Goal: Transaction & Acquisition: Purchase product/service

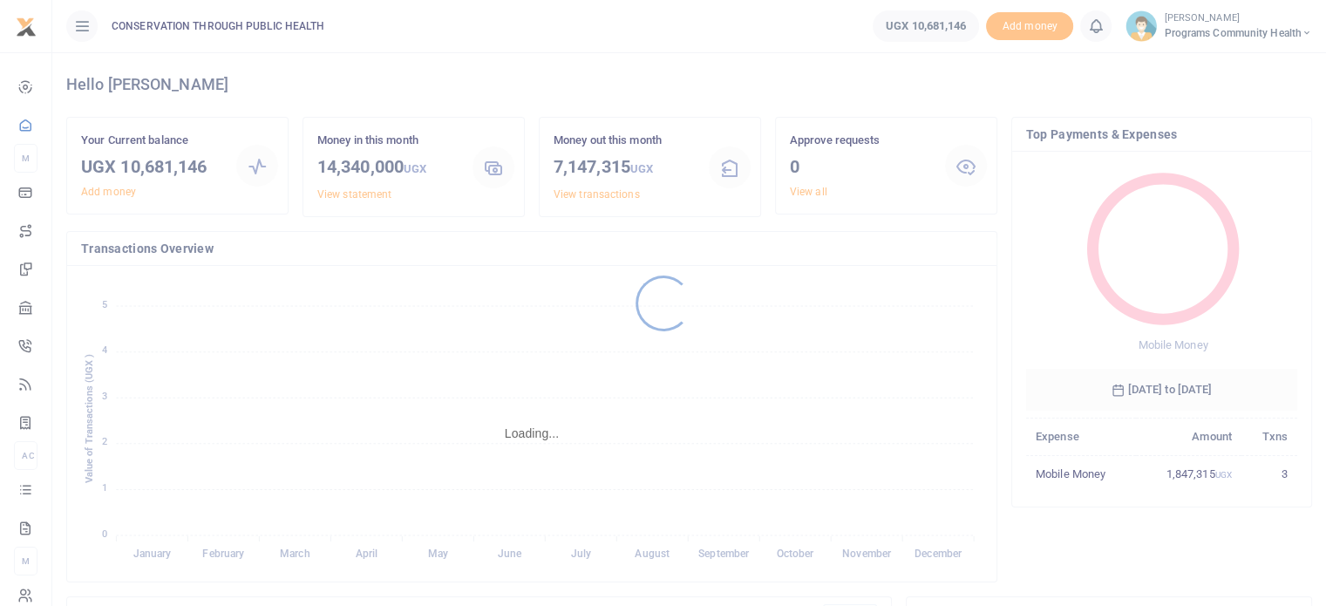
scroll to position [231, 258]
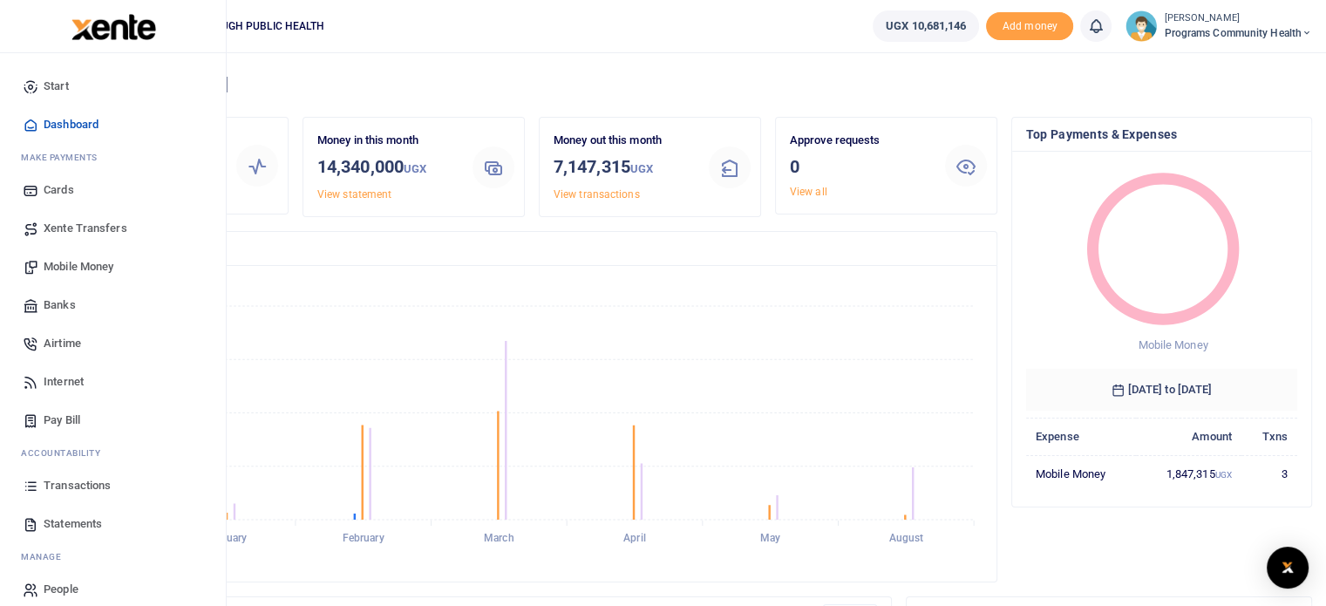
click at [80, 260] on span "Mobile Money" at bounding box center [79, 266] width 70 height 17
click at [85, 261] on span "Mobile Money" at bounding box center [79, 266] width 70 height 17
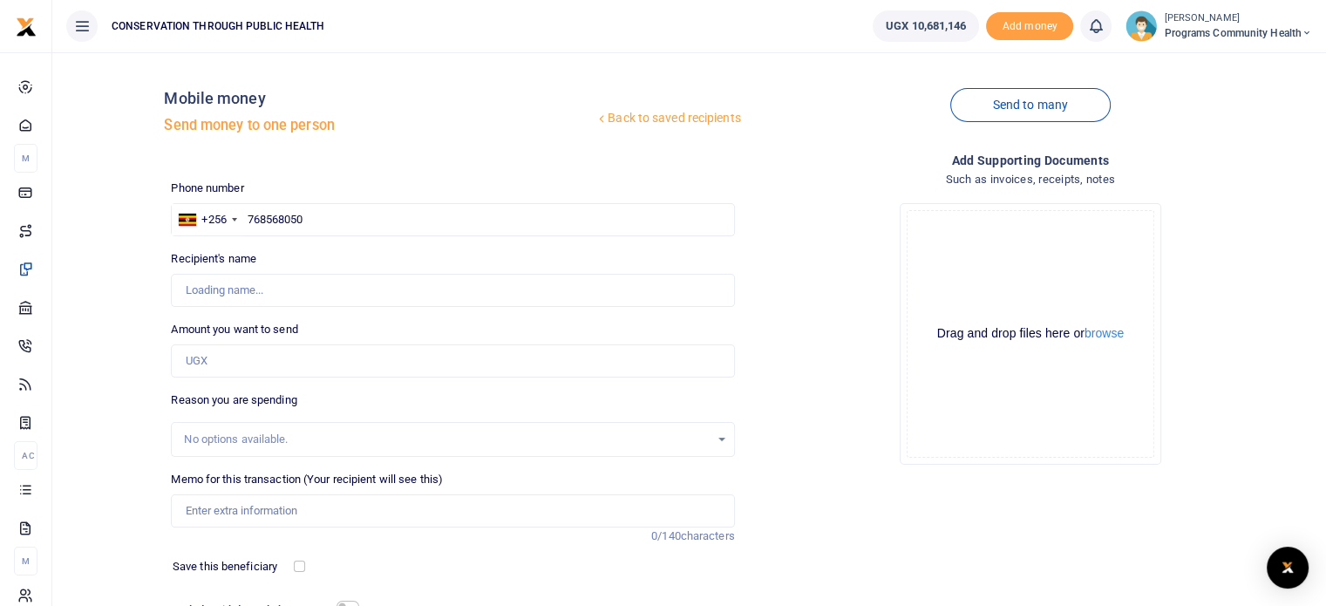
type input "768568050"
click at [277, 352] on input "Amount you want to send" at bounding box center [452, 360] width 563 height 33
type input "Mercy Amule"
type input "400,000"
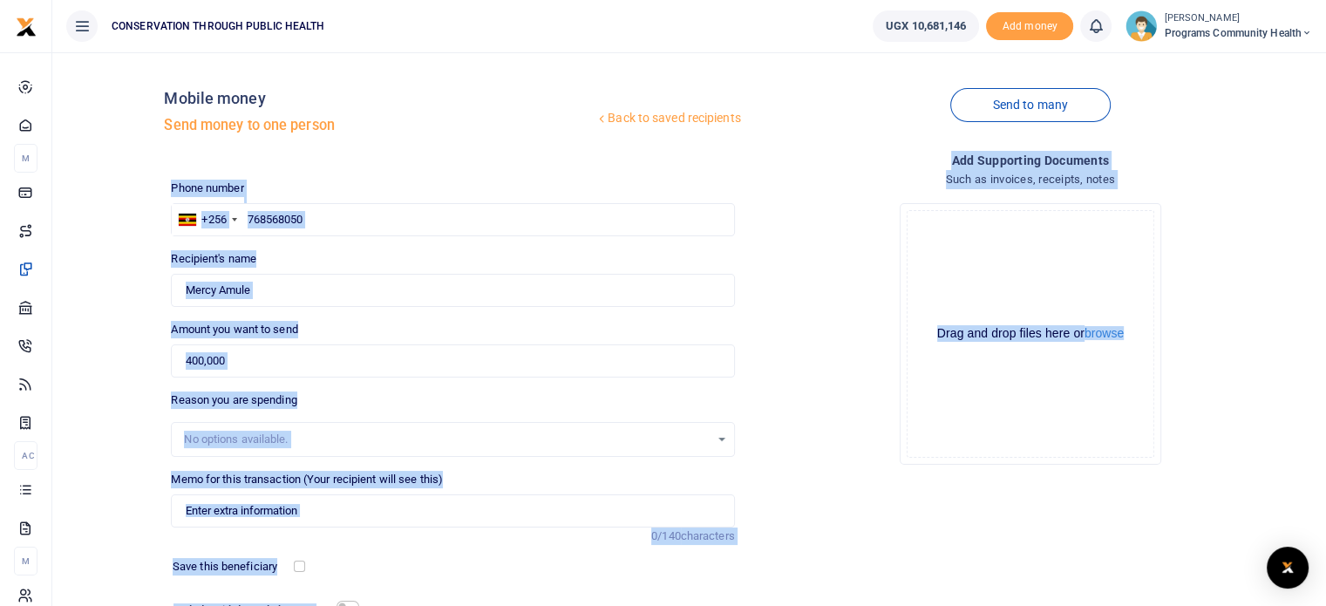
drag, startPoint x: 1321, startPoint y: 153, endPoint x: 1338, endPoint y: 248, distance: 96.4
click at [1325, 248] on html "Start Dashboard M ake Payments Cards Xente Transfers Mobile Money Banks Airtime" at bounding box center [663, 377] width 1326 height 755
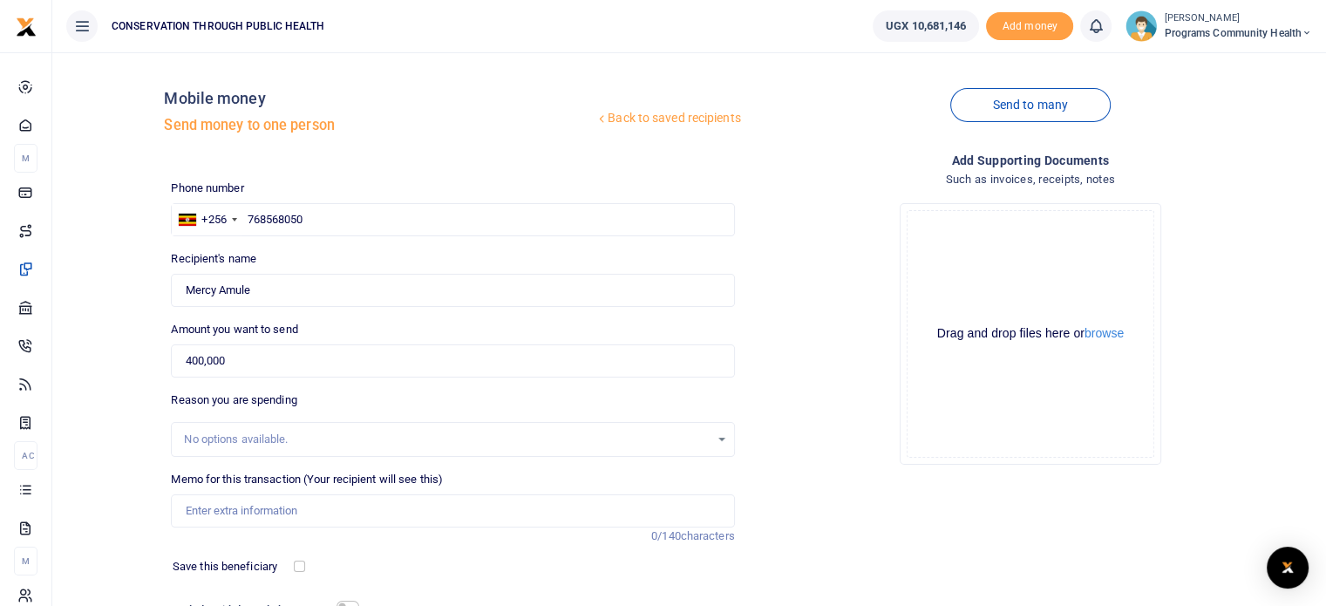
click at [1262, 355] on div "Drop your files here Drag and drop files here or browse Powered by Uppy" at bounding box center [1030, 333] width 563 height 289
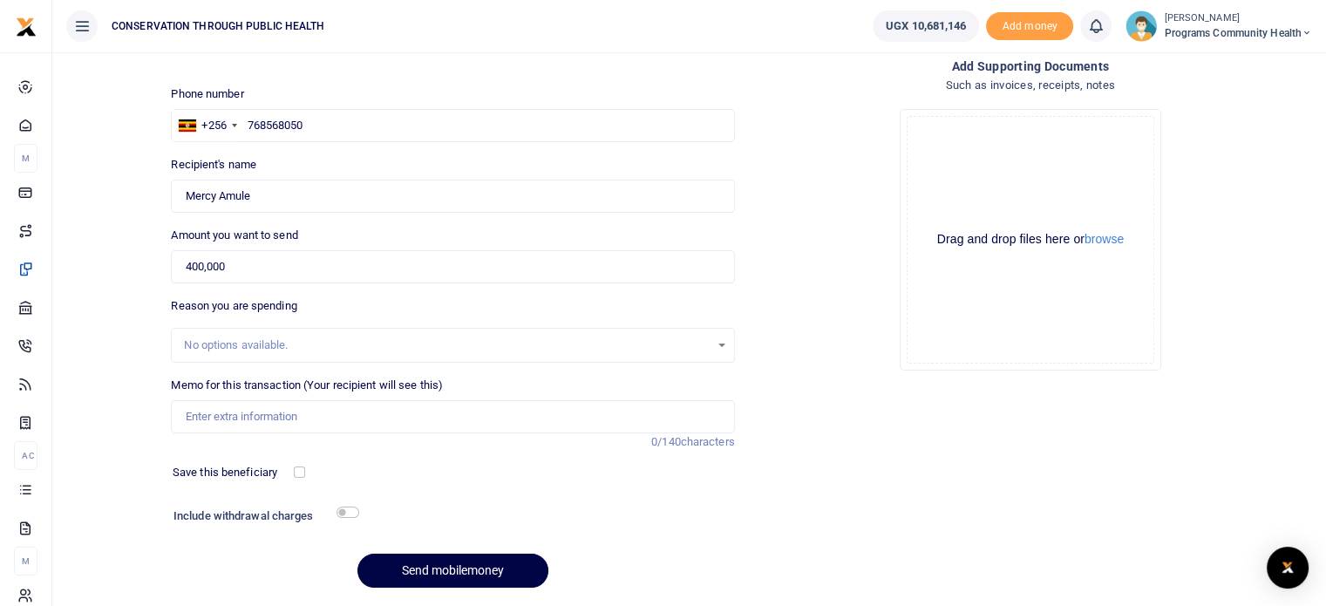
scroll to position [107, 0]
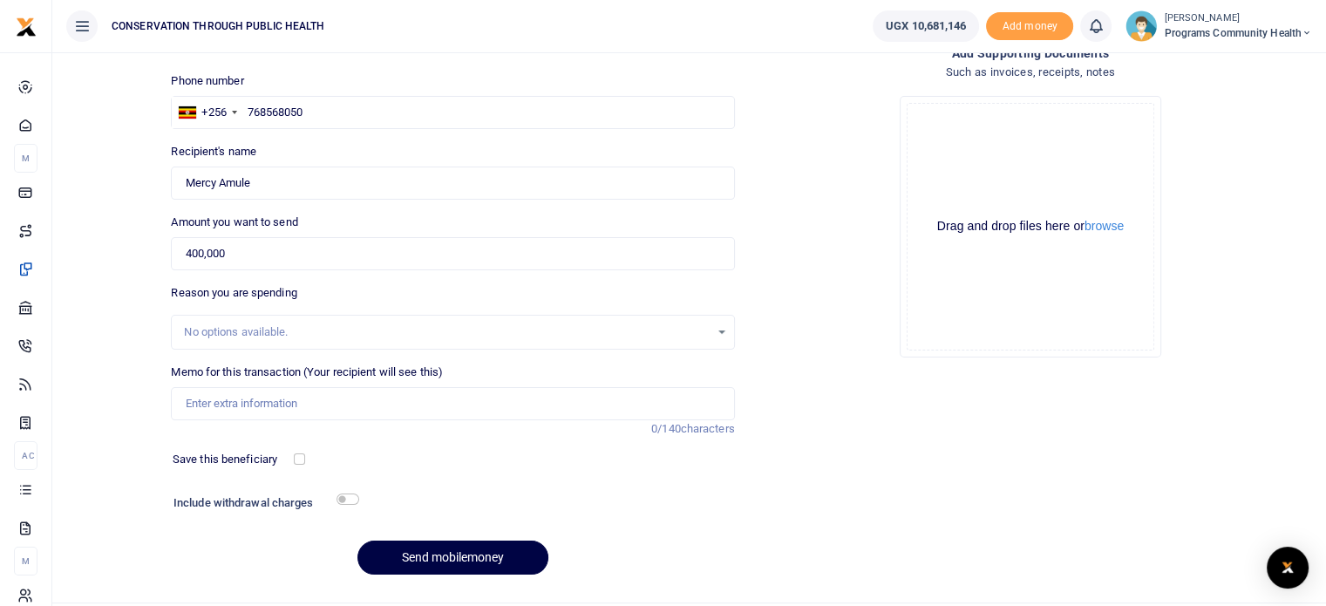
click at [336, 381] on div "Memo for this transaction (Your recipient will see this) Reason is required. 0/…" at bounding box center [452, 391] width 563 height 57
click at [320, 404] on input "Memo for this transaction (Your recipient will see this)" at bounding box center [452, 403] width 563 height 33
type input "u"
type input "UWA NESTLER Pilot activity"
click at [399, 501] on div at bounding box center [526, 505] width 336 height 28
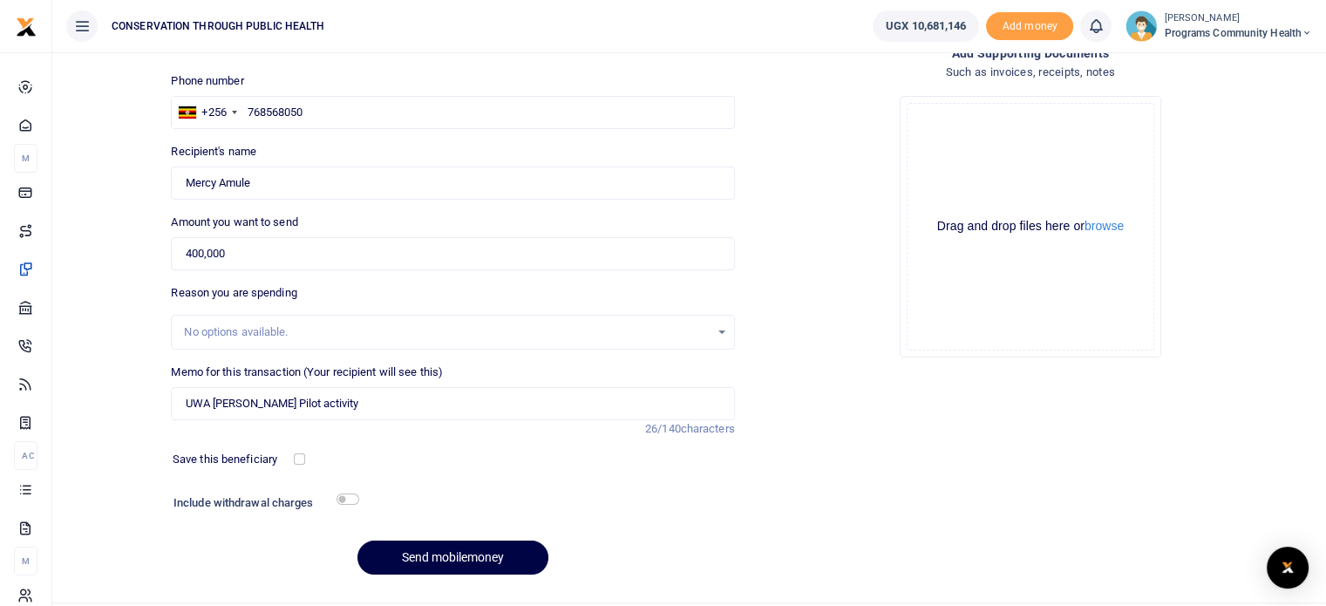
click at [366, 503] on div at bounding box center [526, 505] width 336 height 28
click at [347, 498] on input "checkbox" at bounding box center [347, 498] width 23 height 11
checkbox input "true"
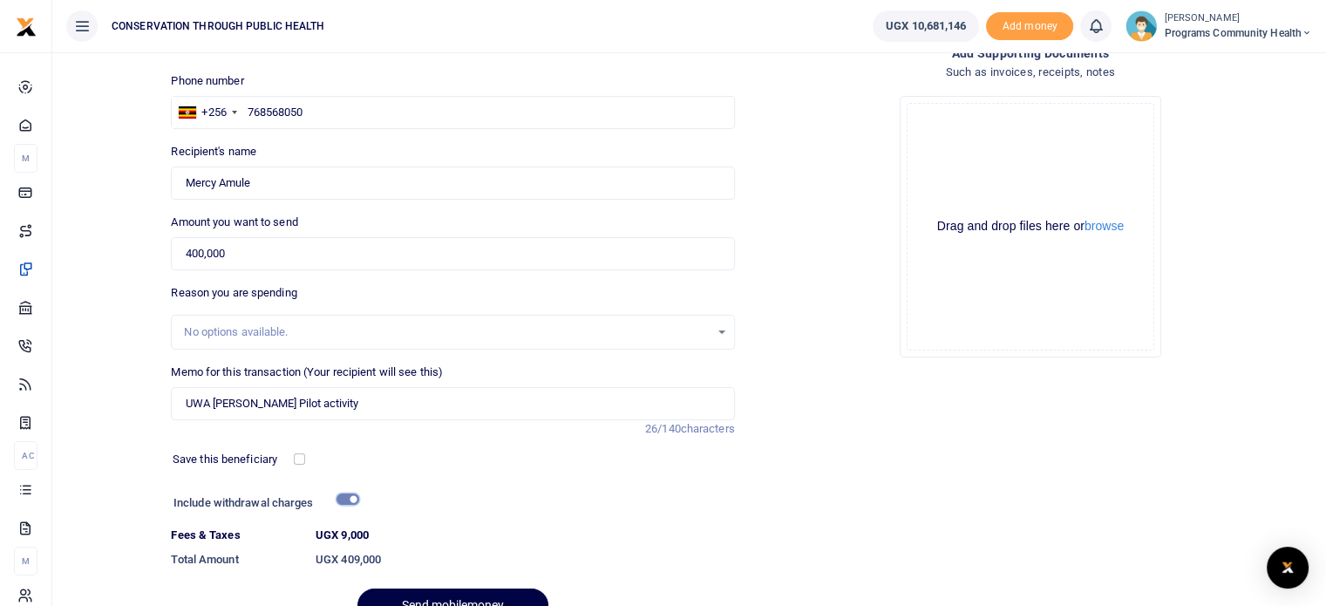
scroll to position [196, 0]
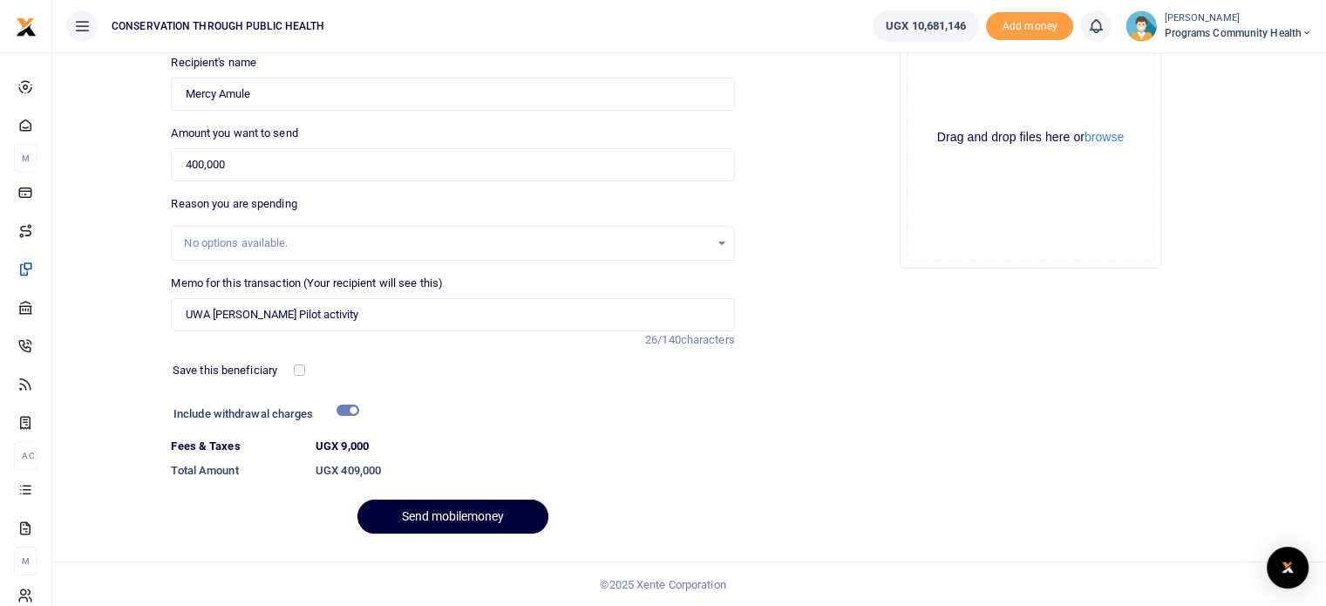
click at [444, 509] on button "Send mobilemoney" at bounding box center [452, 516] width 191 height 34
click at [432, 512] on div "Send mobilemoney" at bounding box center [452, 516] width 563 height 34
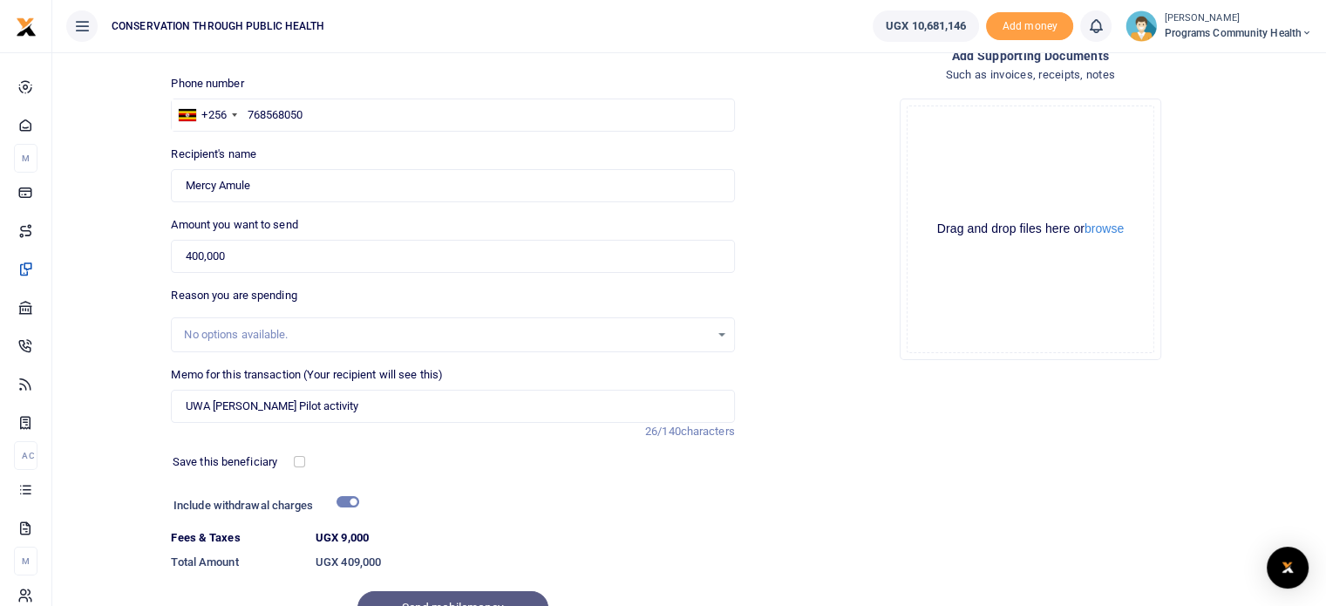
scroll to position [0, 0]
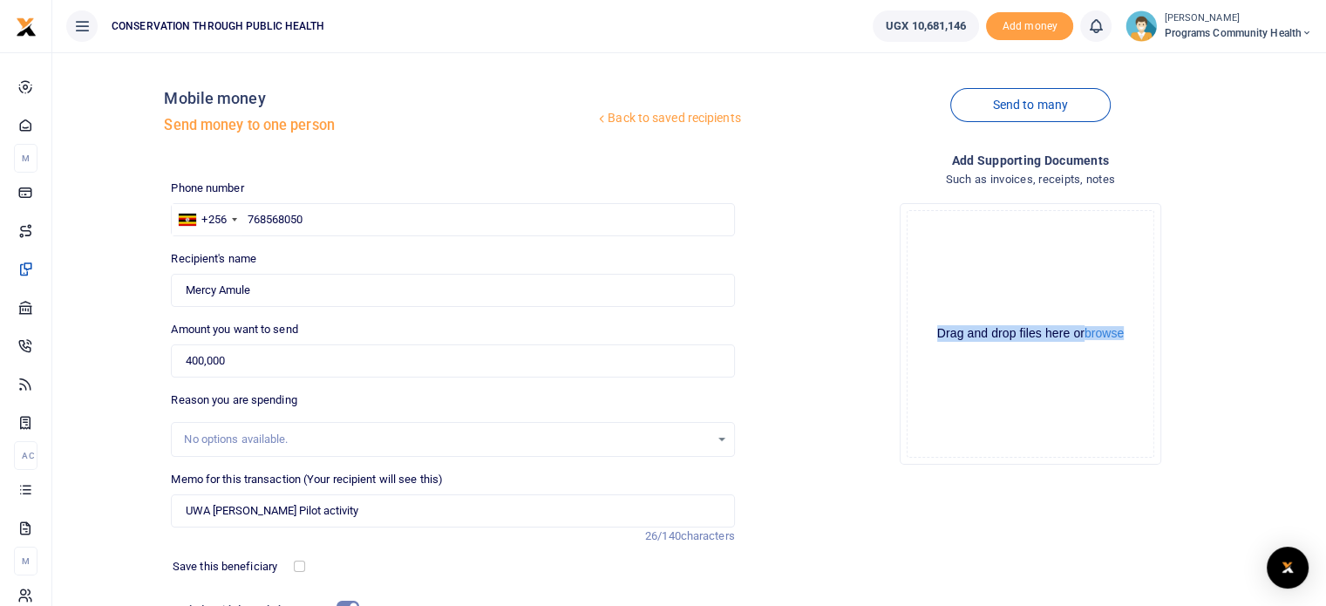
drag, startPoint x: 1324, startPoint y: 185, endPoint x: 1338, endPoint y: 263, distance: 79.7
click at [1325, 263] on html "Start Dashboard M ake Payments Cards Xente Transfers Mobile Money Banks Airtime" at bounding box center [663, 401] width 1326 height 803
click at [1263, 243] on div "Drop your files here Drag and drop files here or browse Powered by Uppy" at bounding box center [1030, 333] width 563 height 289
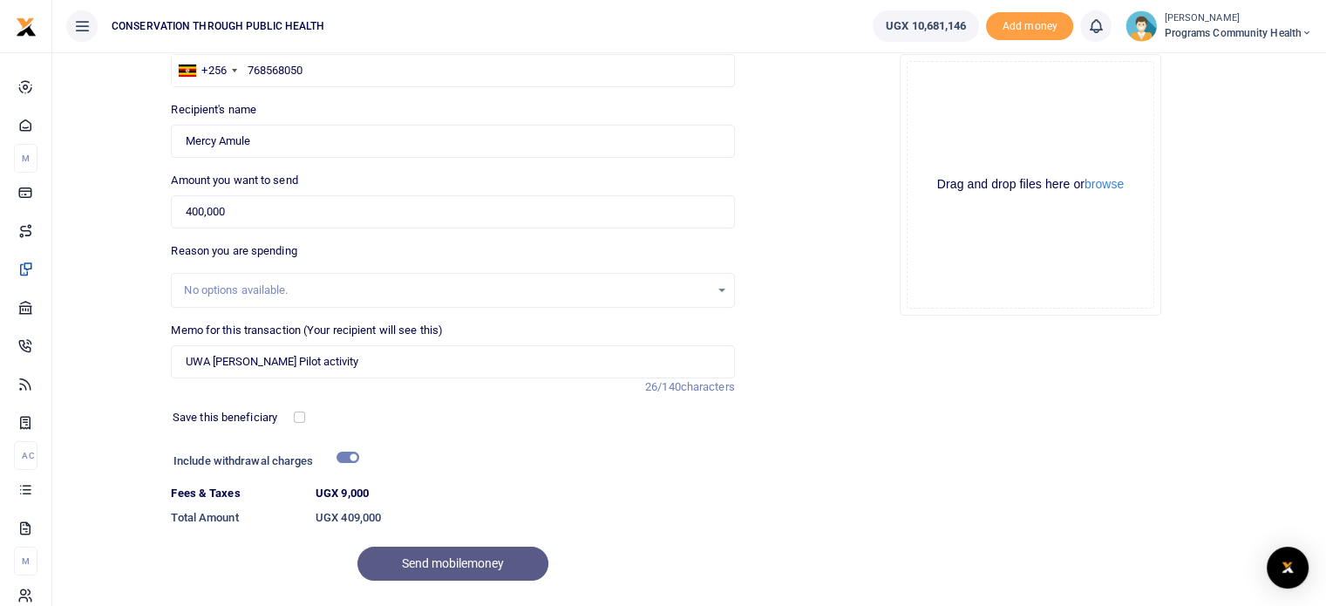
scroll to position [196, 0]
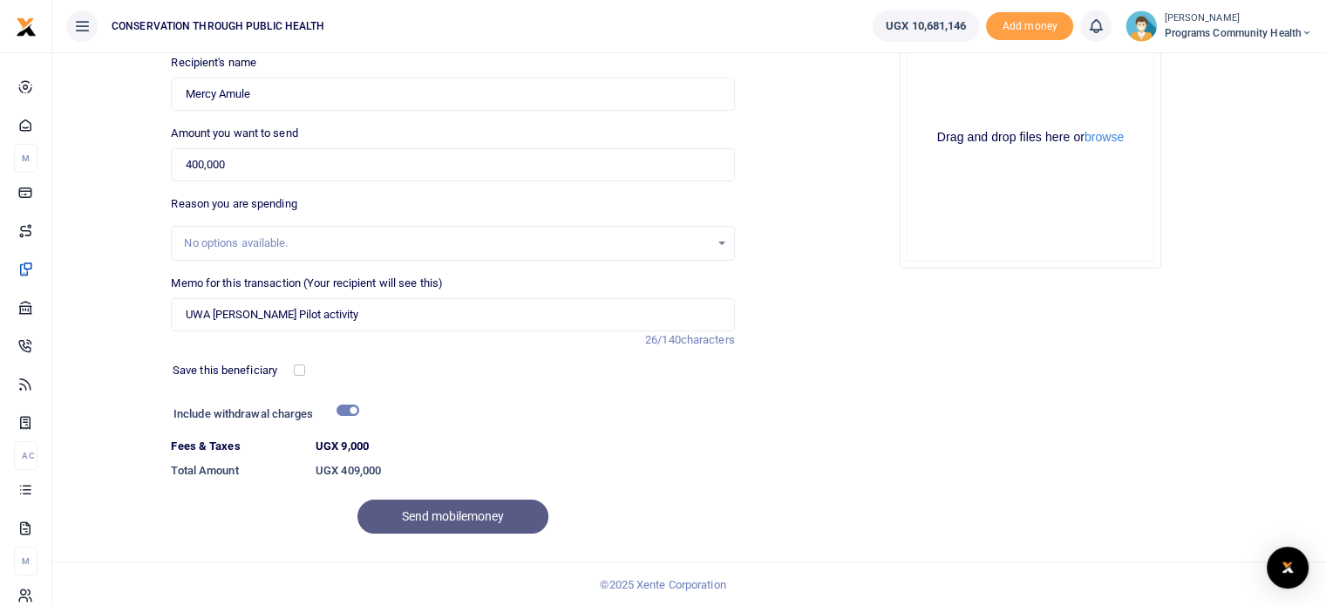
click at [469, 520] on div "Send mobilemoney" at bounding box center [452, 516] width 563 height 34
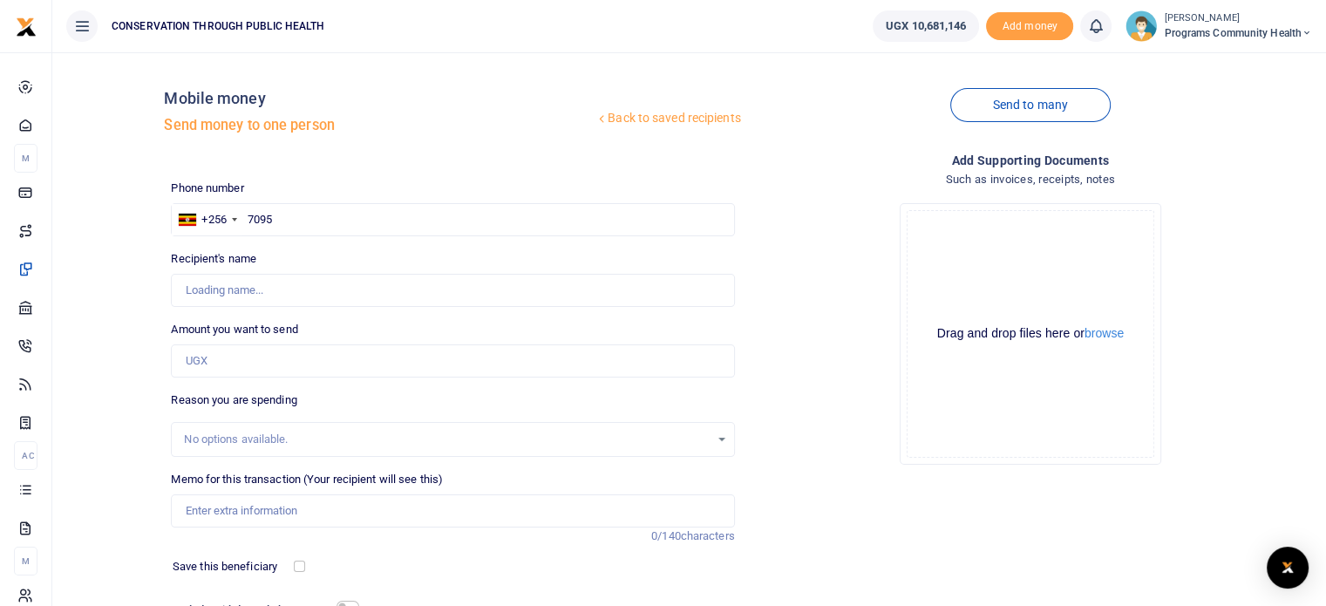
type input "70950"
type input "[PERSON_NAME]"
type input "7"
type input "709507072"
click at [411, 365] on input "Amount you want to send" at bounding box center [452, 360] width 563 height 33
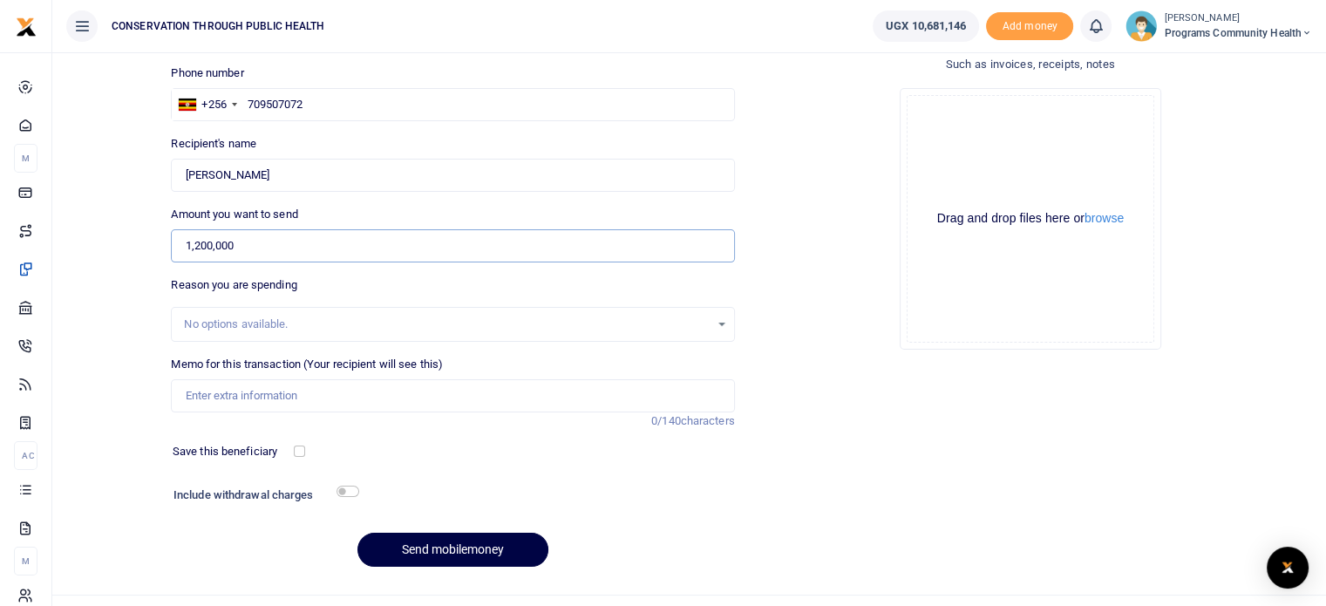
scroll to position [135, 0]
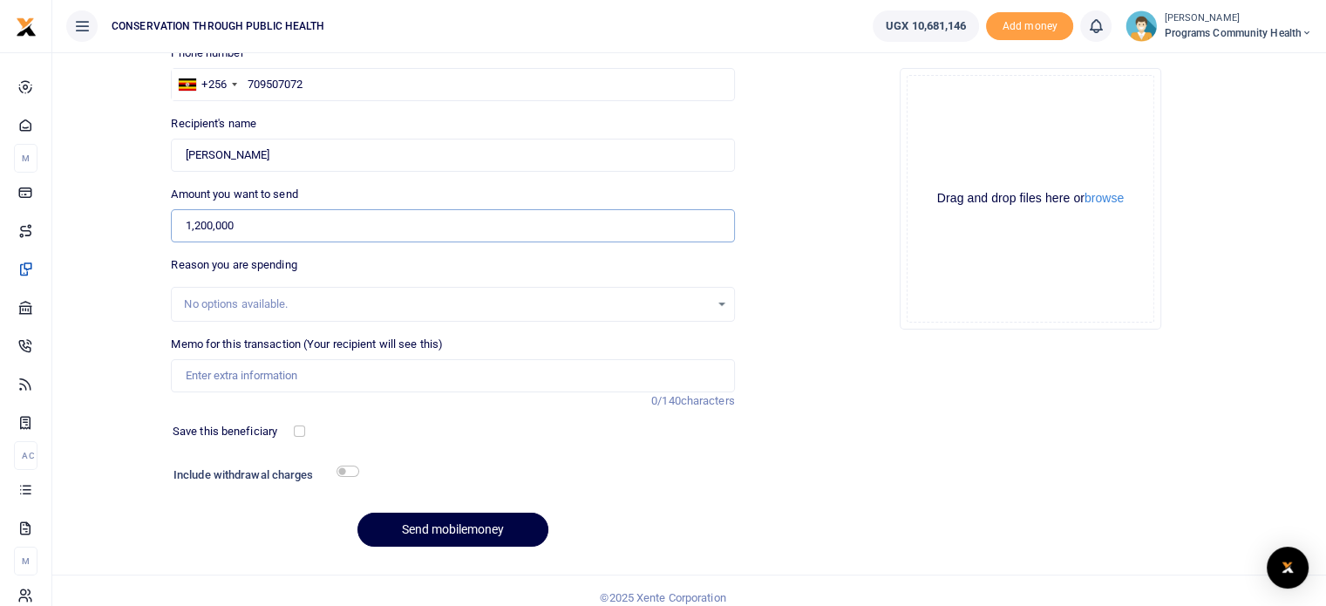
type input "1,200,000"
click at [247, 314] on div "No options available." at bounding box center [452, 304] width 563 height 35
click at [240, 304] on div "No options available." at bounding box center [446, 304] width 525 height 17
click at [243, 364] on input "Memo for this transaction (Your recipient will see this)" at bounding box center [452, 375] width 563 height 33
type input "NESTLER Pilot activity 2025 DSA"
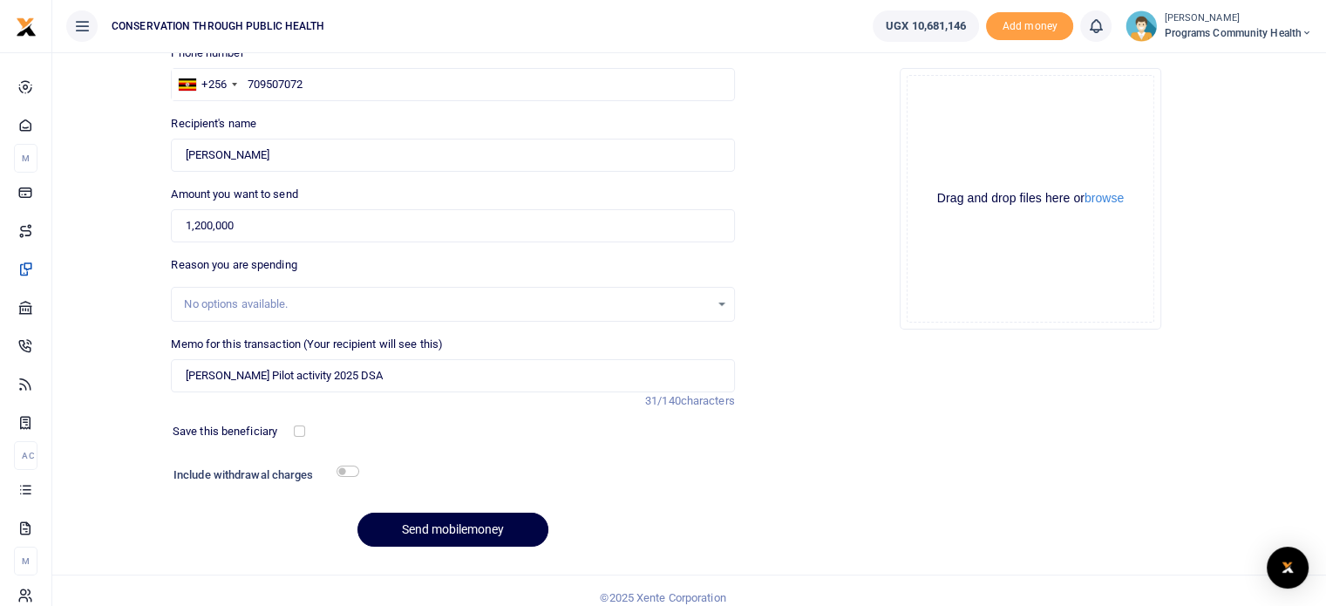
click at [347, 463] on div "Include withdrawal charges" at bounding box center [262, 477] width 192 height 28
click at [347, 472] on input "checkbox" at bounding box center [347, 470] width 23 height 11
checkbox input "true"
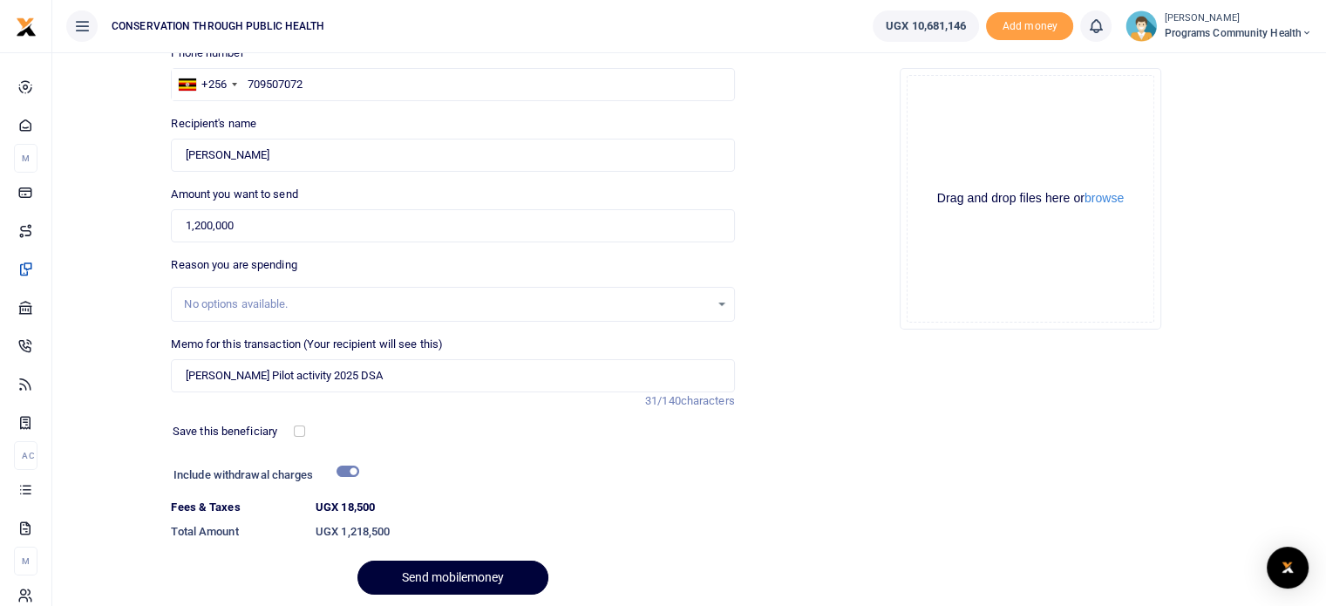
click at [463, 573] on button "Send mobilemoney" at bounding box center [452, 577] width 191 height 34
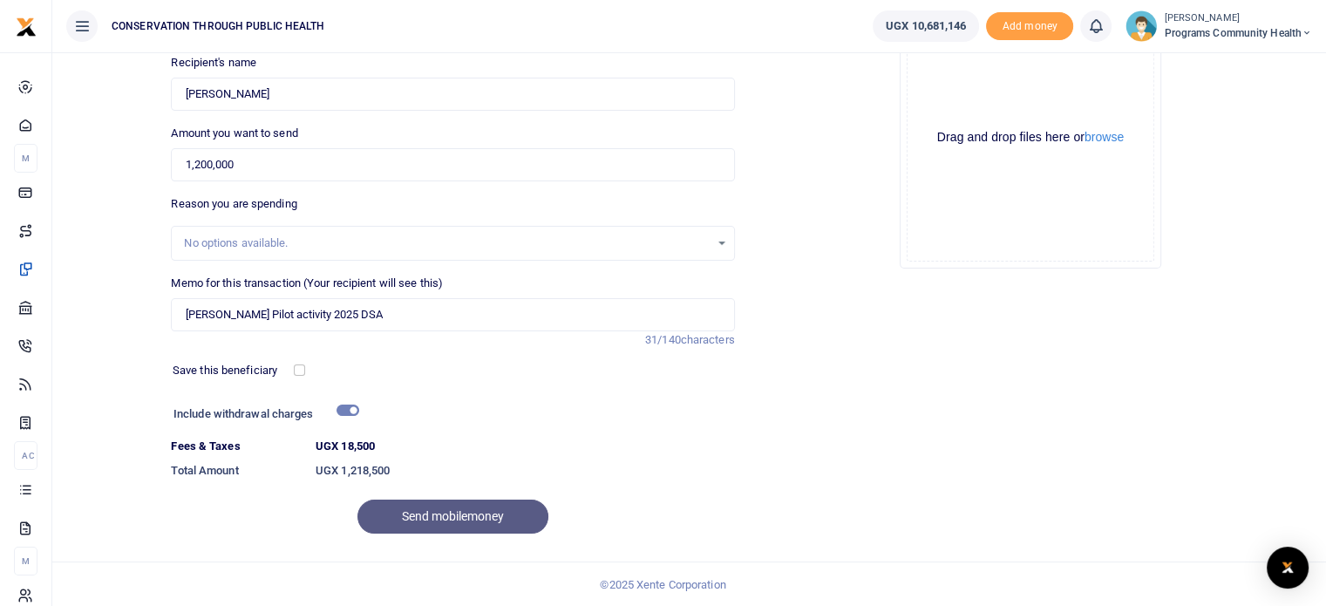
scroll to position [0, 0]
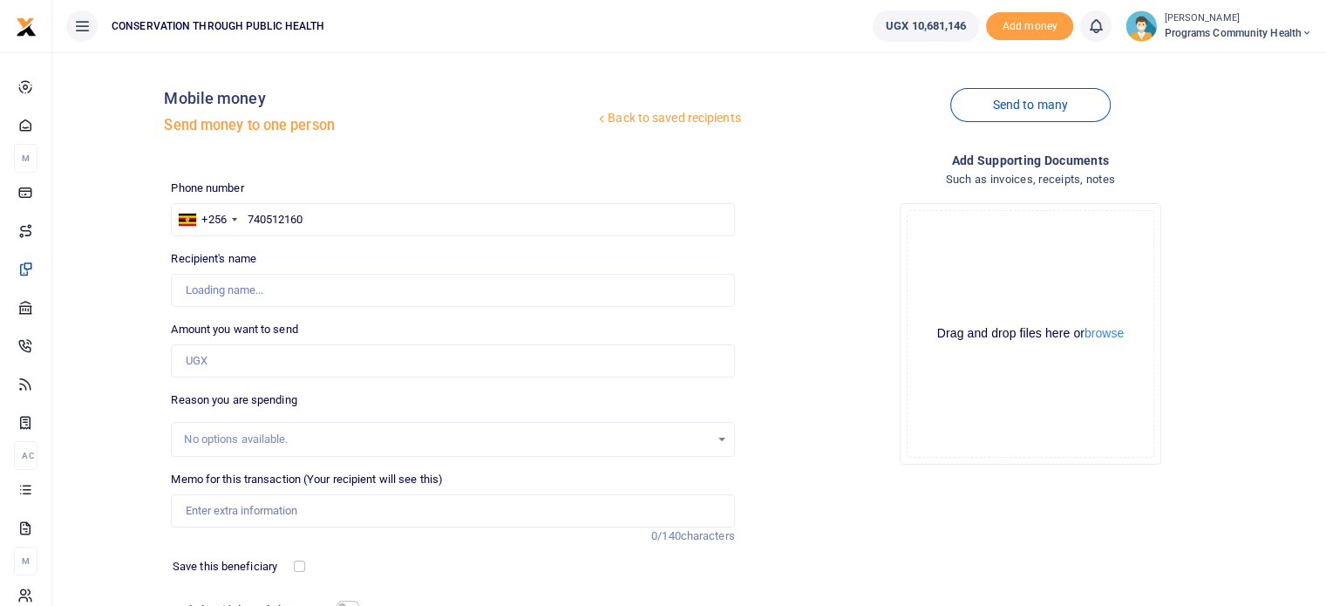
type input "Fred Ogwal"
type input "740512160"
click at [251, 359] on input "Amount you want to send" at bounding box center [452, 360] width 563 height 33
type input "2,000,000"
click at [264, 506] on input "Memo for this transaction (Your recipient will see this)" at bounding box center [452, 510] width 563 height 33
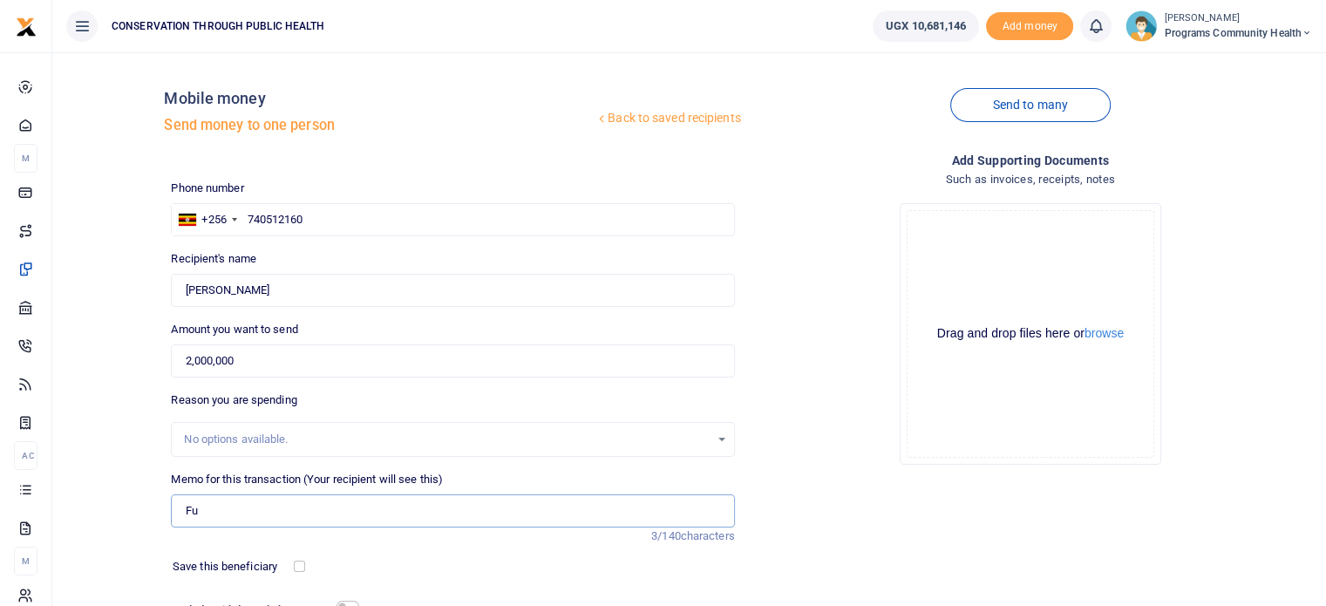
type input "F"
click at [187, 504] on input "[PERSON_NAME] Pilot activity 2025 DSA" at bounding box center [452, 510] width 563 height 33
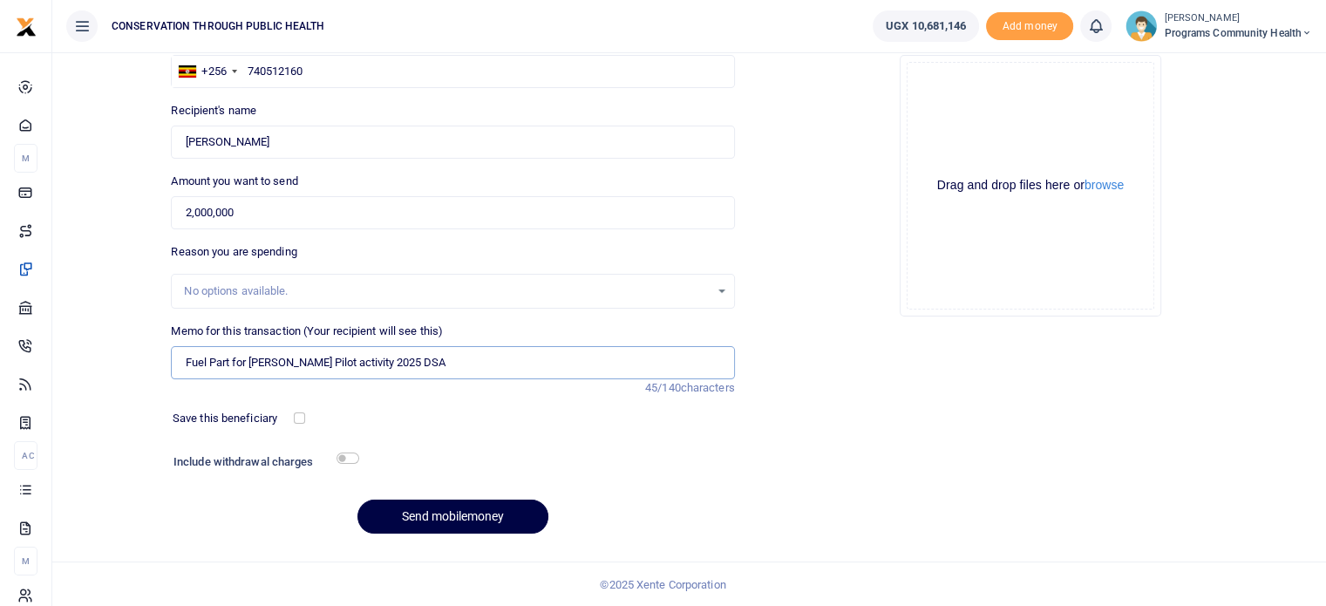
type input "Fuel Part for NESTLER Pilot activity 2025 DSA"
click at [338, 454] on input "checkbox" at bounding box center [347, 457] width 23 height 11
checkbox input "true"
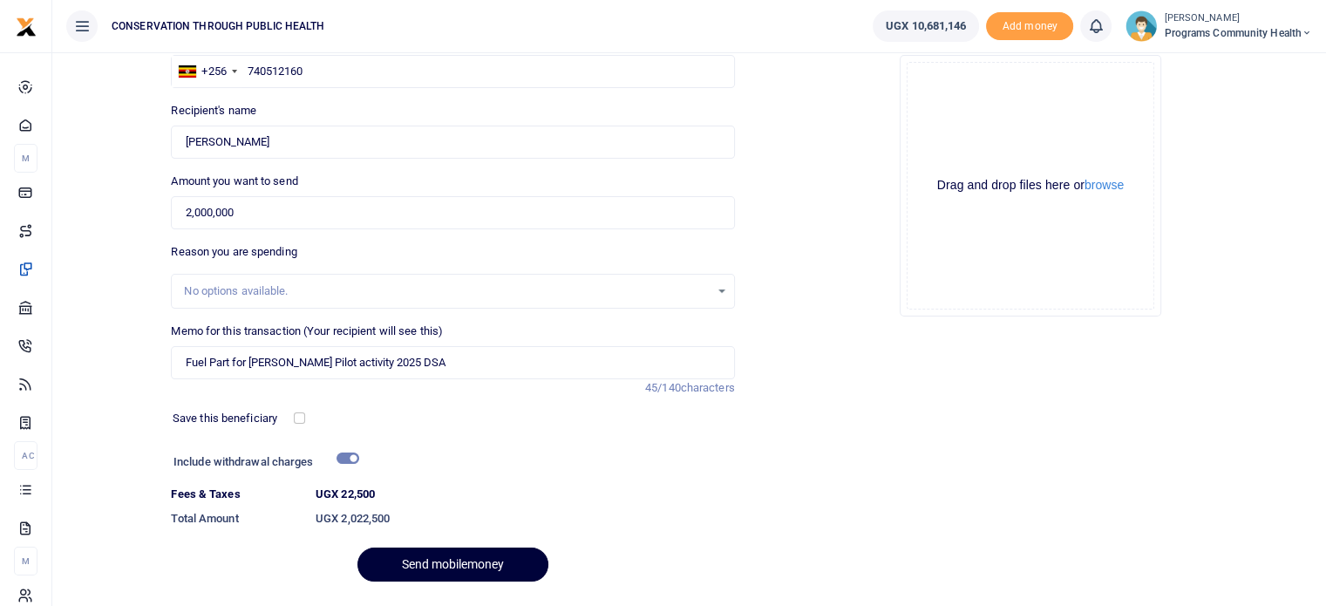
click at [476, 560] on button "Send mobilemoney" at bounding box center [452, 564] width 191 height 34
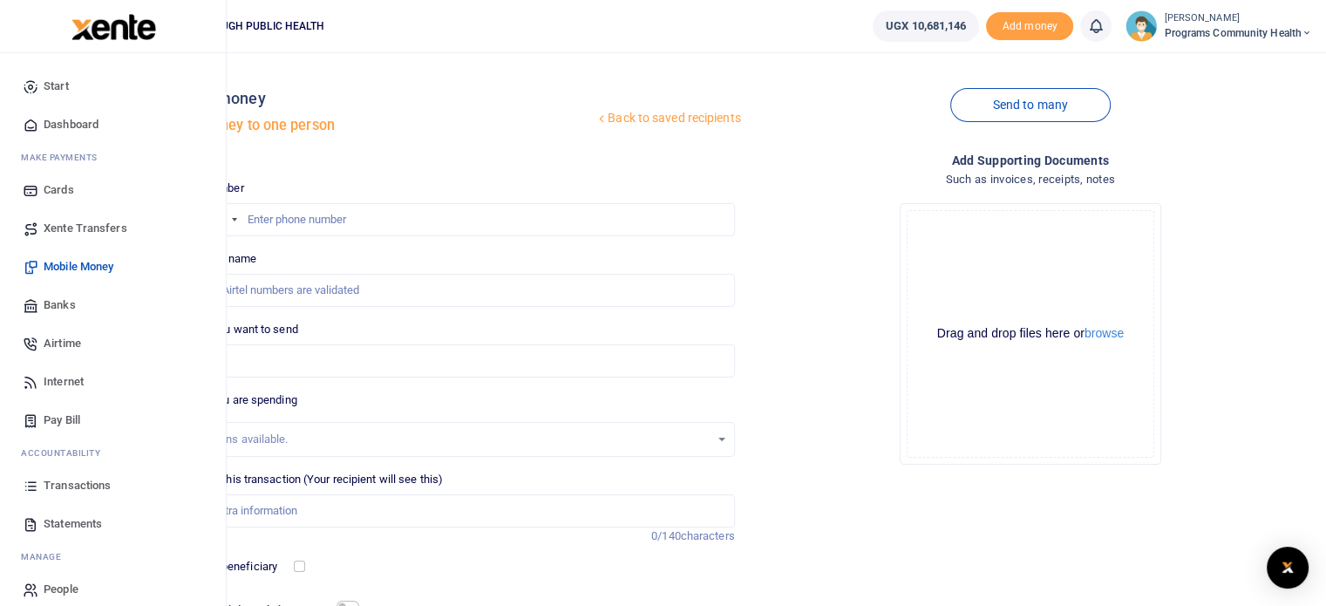
click at [75, 125] on span "Dashboard" at bounding box center [71, 124] width 55 height 17
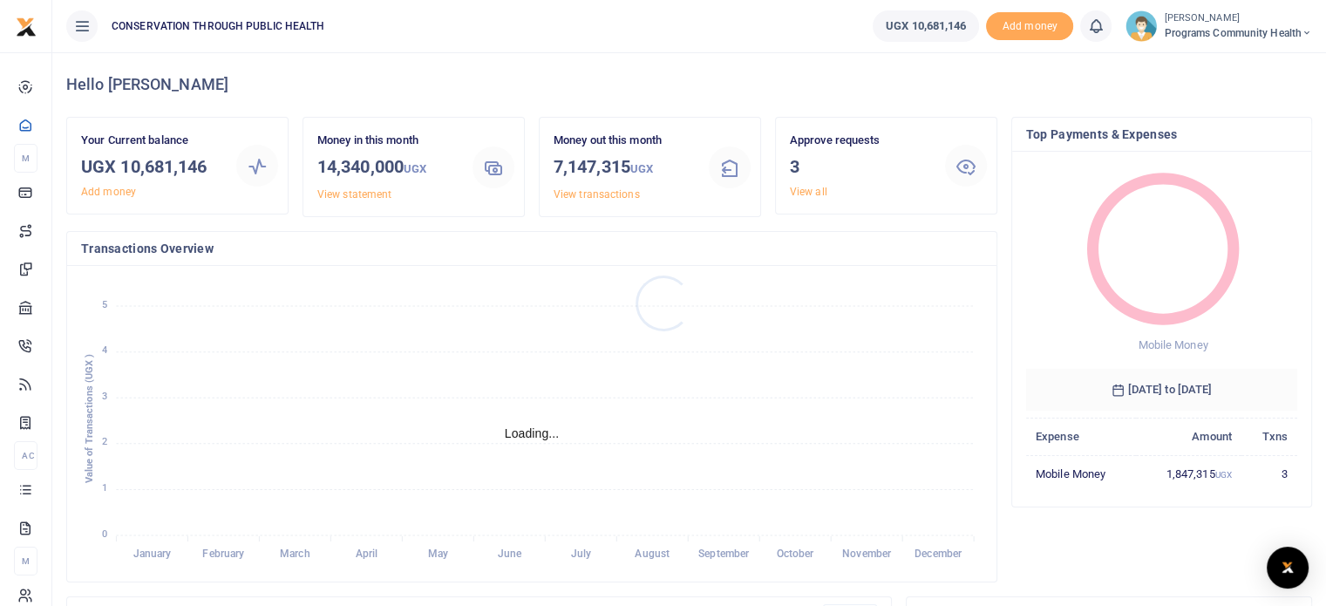
scroll to position [14, 14]
